Goal: Find contact information: Find contact information

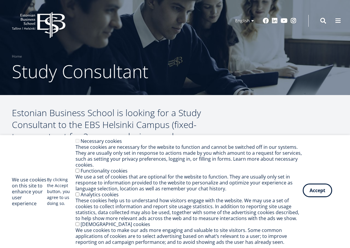
click at [318, 191] on button "Accept" at bounding box center [317, 191] width 29 height 14
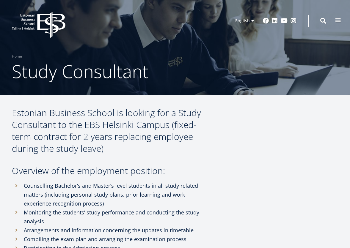
click at [337, 21] on span at bounding box center [338, 20] width 6 height 6
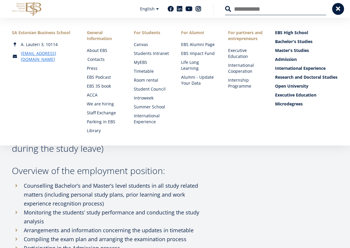
click at [96, 59] on link "Contacts" at bounding box center [104, 60] width 35 height 6
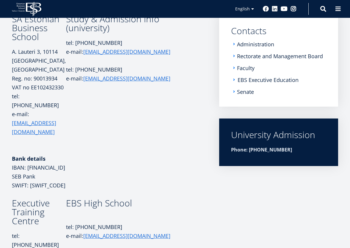
scroll to position [92, 0]
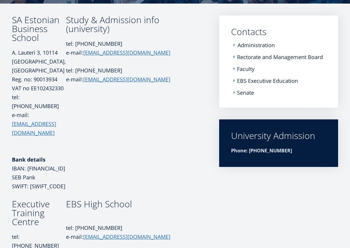
click at [259, 43] on link "Administration" at bounding box center [256, 45] width 37 height 6
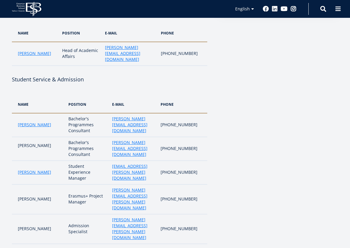
scroll to position [187, 0]
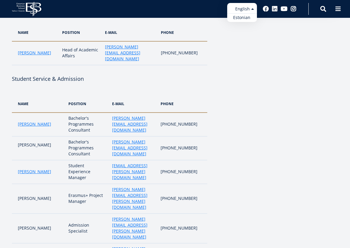
click at [251, 9] on ul "Estonian English" at bounding box center [242, 12] width 30 height 19
click at [245, 17] on link "Estonian" at bounding box center [242, 17] width 30 height 9
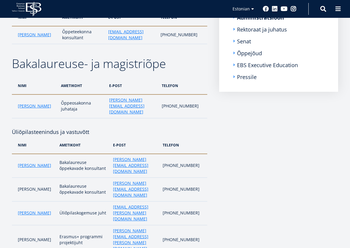
scroll to position [118, 0]
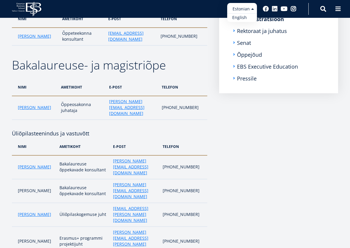
click at [244, 18] on link "English" at bounding box center [242, 17] width 30 height 9
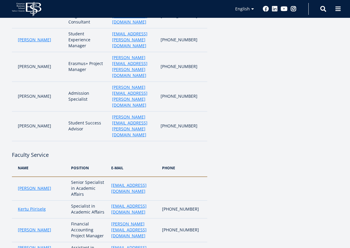
scroll to position [321, 0]
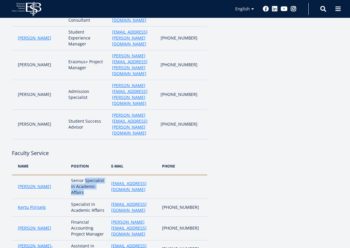
drag, startPoint x: 84, startPoint y: 140, endPoint x: 66, endPoint y: 133, distance: 19.6
click at [71, 178] on p "Senior Specialist in Academic Affairs" at bounding box center [88, 187] width 34 height 18
copy p "Specialist in Academic Affairs"
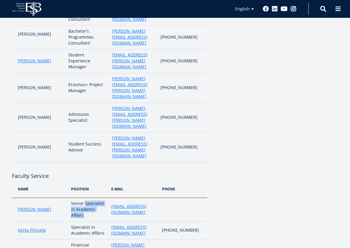
scroll to position [296, 0]
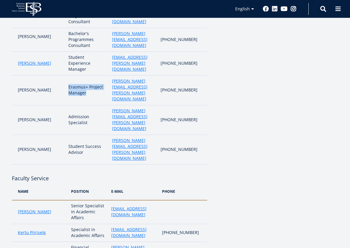
drag, startPoint x: 81, startPoint y: 76, endPoint x: 64, endPoint y: 70, distance: 17.9
click at [65, 76] on td "Erasmus+ Project Manager" at bounding box center [87, 91] width 44 height 30
click at [57, 76] on td "[PERSON_NAME]" at bounding box center [39, 91] width 54 height 30
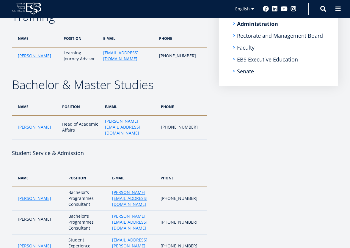
scroll to position [109, 0]
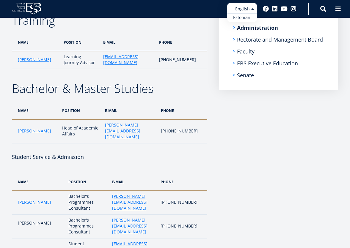
click at [248, 11] on ul "Estonian English" at bounding box center [242, 12] width 30 height 19
click at [248, 17] on link "Estonian" at bounding box center [242, 17] width 30 height 9
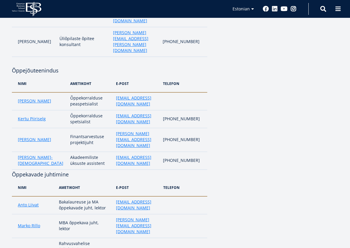
scroll to position [339, 0]
